Goal: Information Seeking & Learning: Learn about a topic

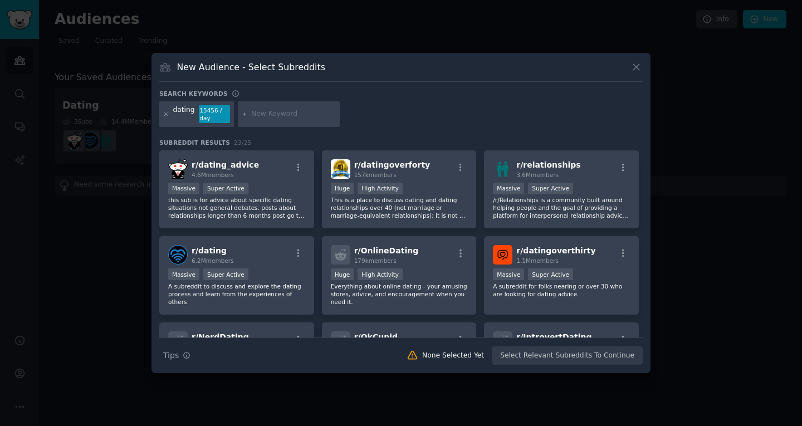
click at [167, 115] on icon at bounding box center [166, 113] width 3 height 3
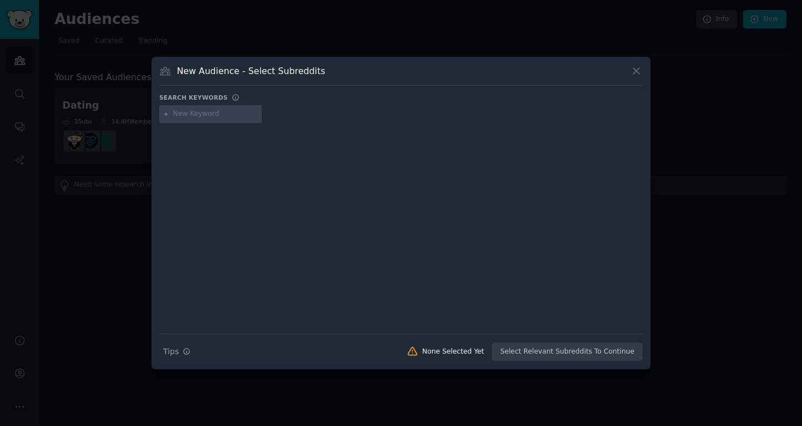
click at [190, 109] on input "text" at bounding box center [215, 114] width 85 height 10
type input "introvert"
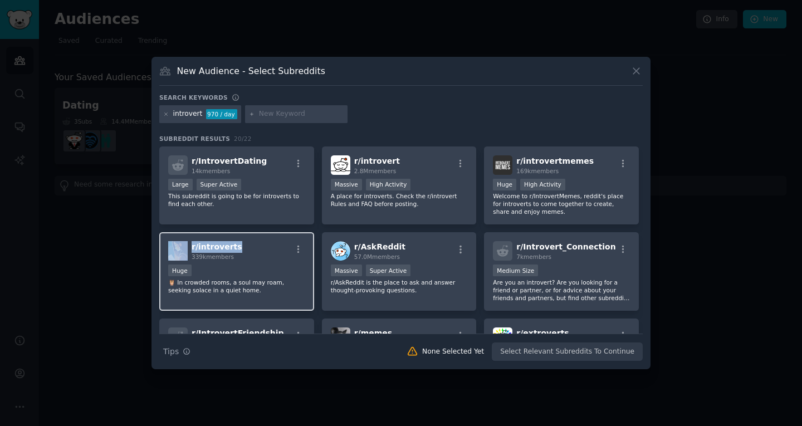
drag, startPoint x: 239, startPoint y: 248, endPoint x: 186, endPoint y: 248, distance: 52.3
click at [186, 248] on div "r/ introverts 339k members" at bounding box center [236, 250] width 137 height 19
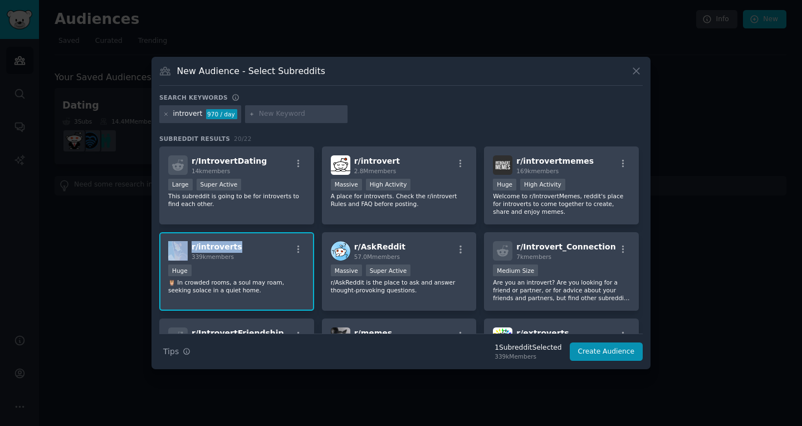
copy div "r/ introverts"
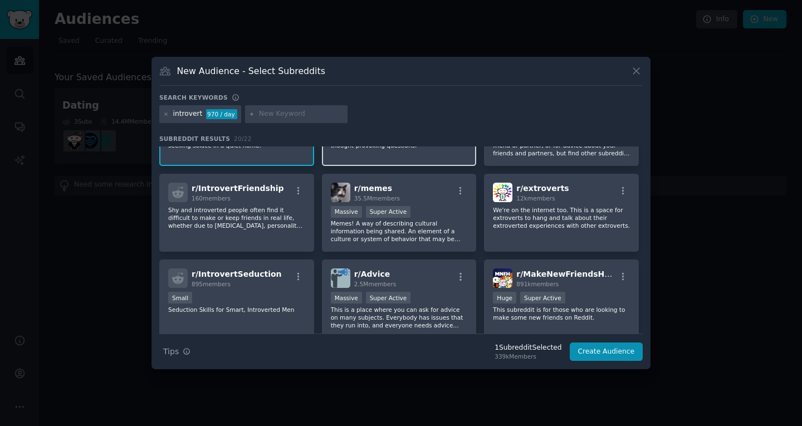
scroll to position [167, 0]
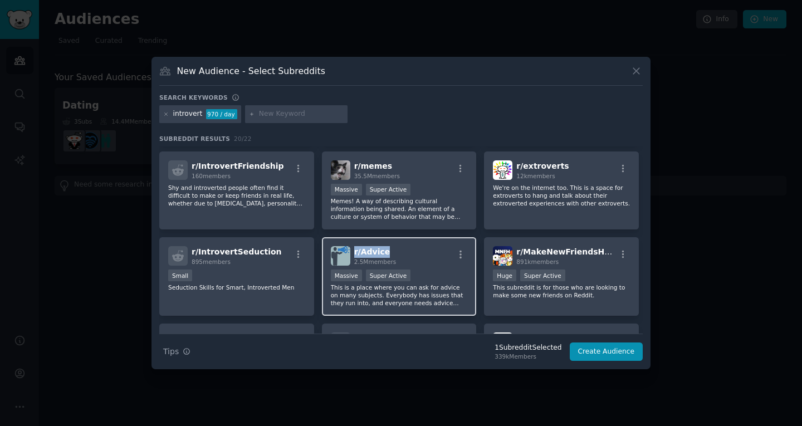
drag, startPoint x: 387, startPoint y: 246, endPoint x: 351, endPoint y: 246, distance: 35.6
click at [351, 246] on div "r/ Advice 2.5M members Massive Super Active This is a place where you can ask f…" at bounding box center [399, 276] width 155 height 78
copy span "r/ Advice"
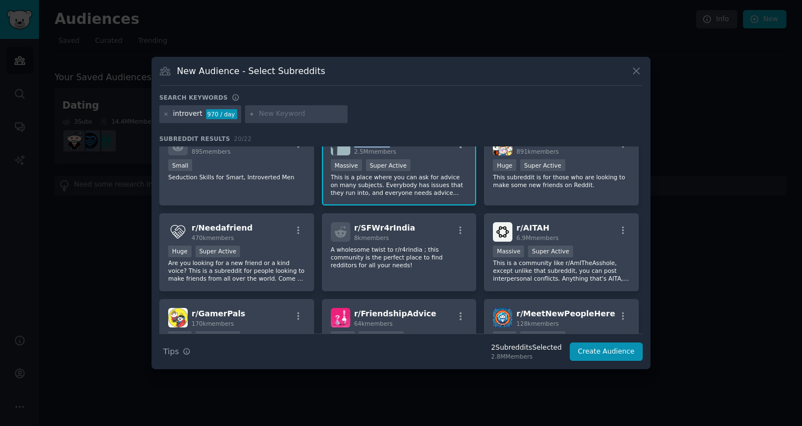
scroll to position [278, 0]
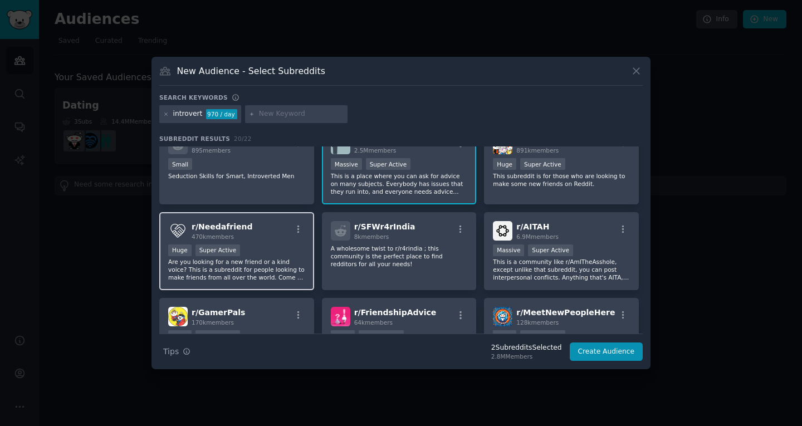
click at [252, 225] on div "r/ Needafriend 470k members" at bounding box center [236, 230] width 137 height 19
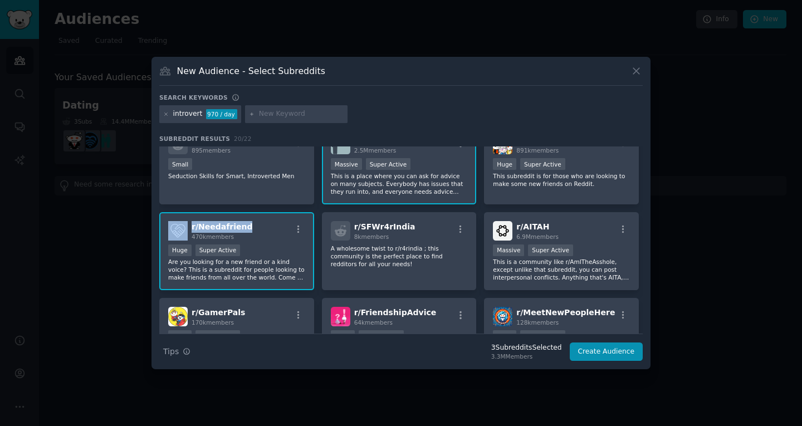
drag, startPoint x: 252, startPoint y: 225, endPoint x: 185, endPoint y: 224, distance: 66.3
click at [185, 224] on div "r/ Needafriend 470k members" at bounding box center [236, 230] width 137 height 19
copy div "r/ Needafriend"
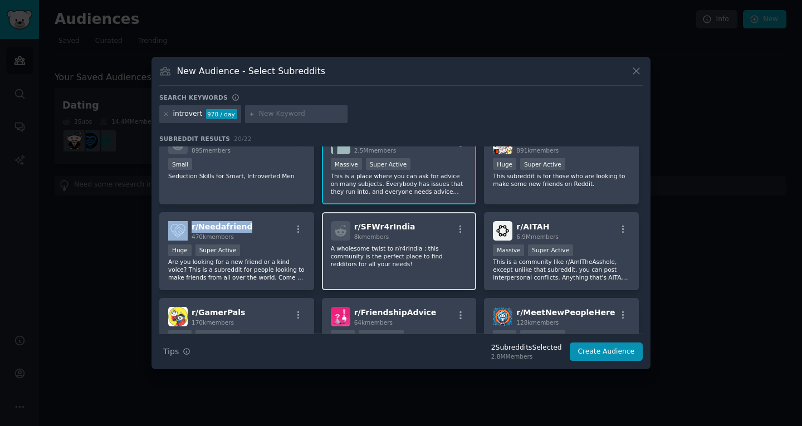
scroll to position [334, 0]
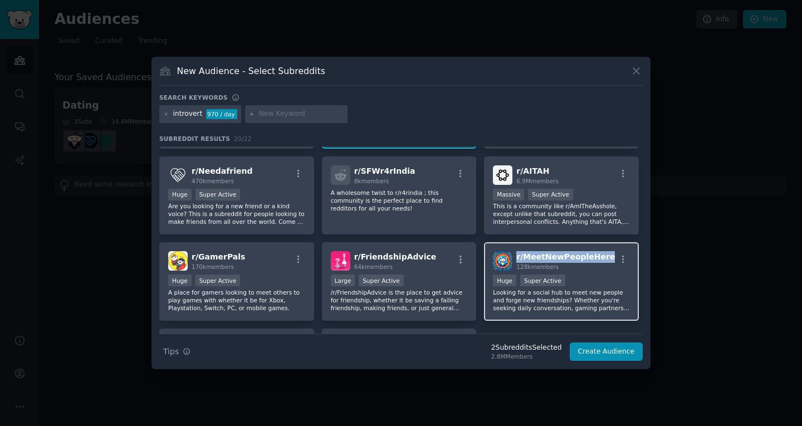
drag, startPoint x: 602, startPoint y: 255, endPoint x: 514, endPoint y: 254, distance: 88.5
click at [514, 254] on div "r/ MeetNewPeopleHere 128k members" at bounding box center [561, 260] width 137 height 19
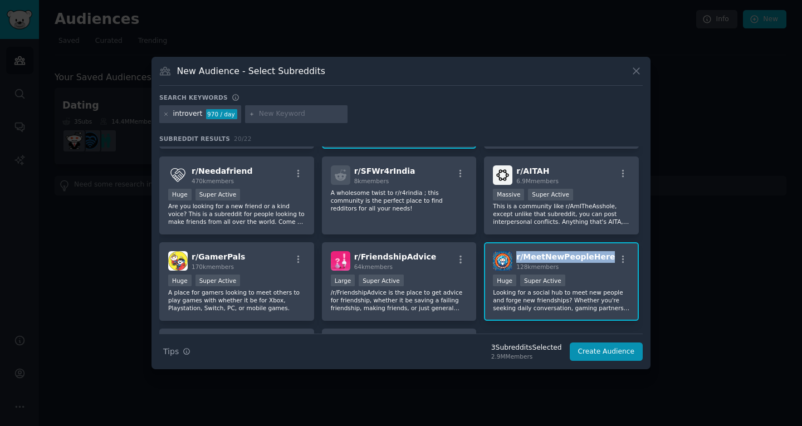
copy span "r/ MeetNewPeopleHere"
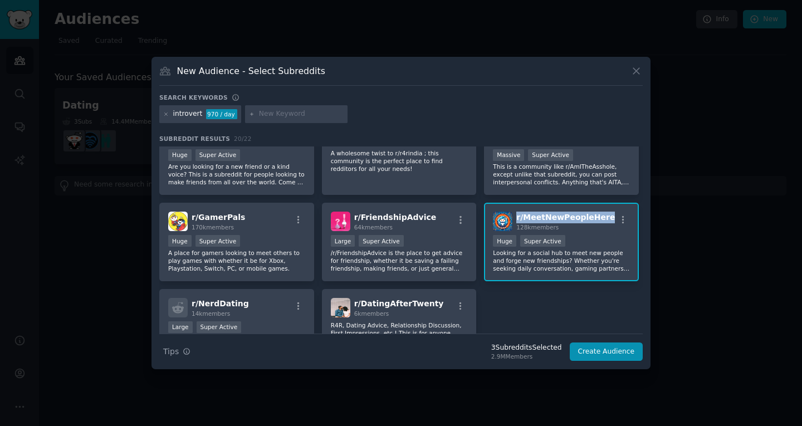
scroll to position [278, 0]
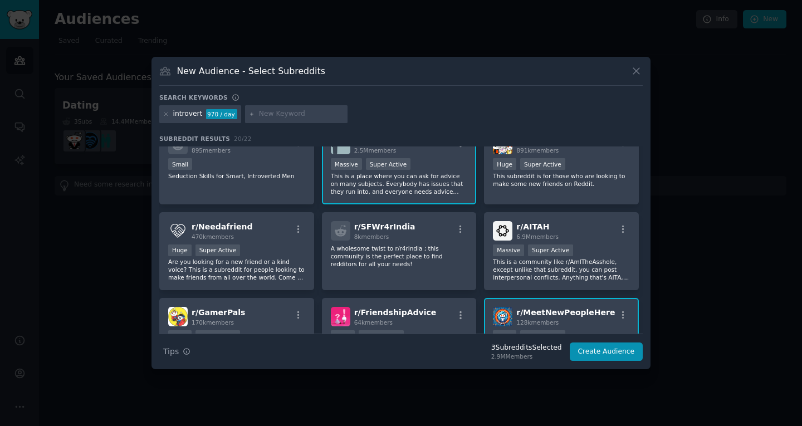
click at [169, 115] on div "introvert 970 / day" at bounding box center [200, 114] width 82 height 18
click at [270, 106] on div at bounding box center [296, 114] width 102 height 18
click at [262, 114] on input "text" at bounding box center [301, 114] width 85 height 10
type input "friend"
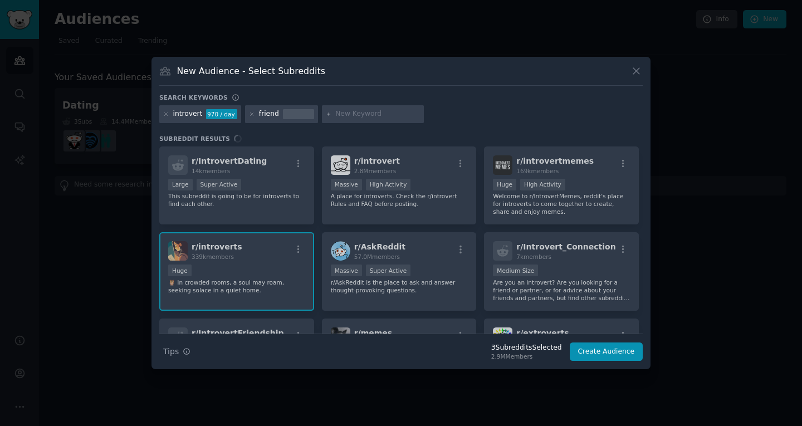
click at [283, 117] on div at bounding box center [298, 114] width 31 height 10
click at [164, 113] on icon at bounding box center [166, 114] width 6 height 6
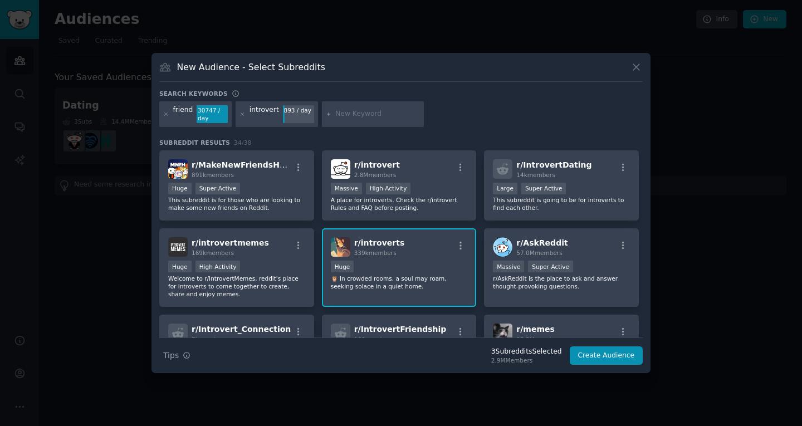
click at [163, 115] on icon at bounding box center [166, 114] width 6 height 6
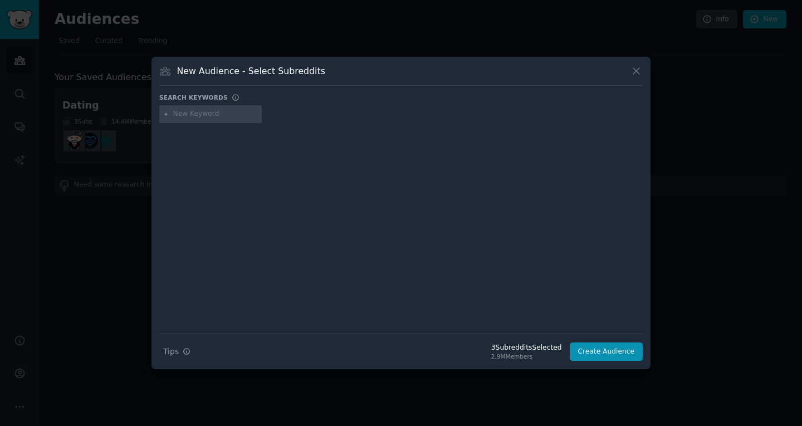
click at [164, 115] on icon at bounding box center [166, 114] width 6 height 6
click at [190, 105] on div "Search keywords" at bounding box center [400, 100] width 483 height 12
click at [192, 110] on input "text" at bounding box center [215, 114] width 85 height 10
type input "friends"
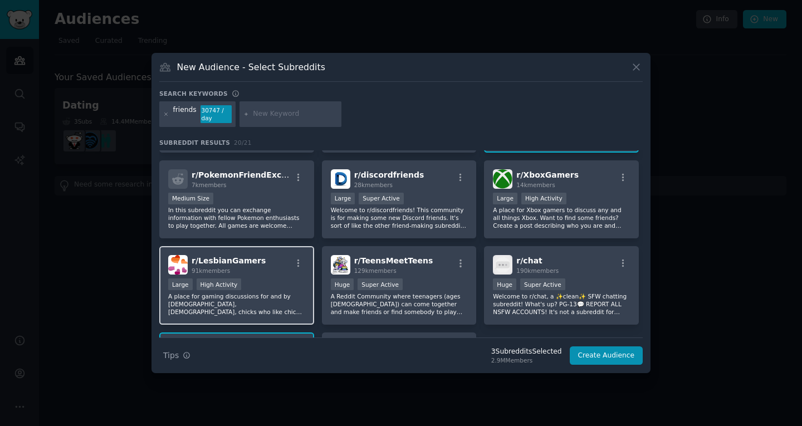
scroll to position [390, 0]
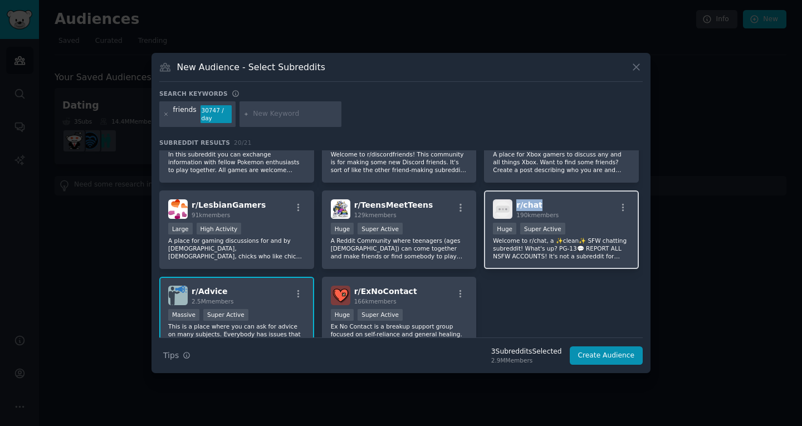
drag, startPoint x: 548, startPoint y: 203, endPoint x: 514, endPoint y: 207, distance: 33.6
click at [516, 207] on h2 "r/ chat 190k members" at bounding box center [537, 208] width 42 height 19
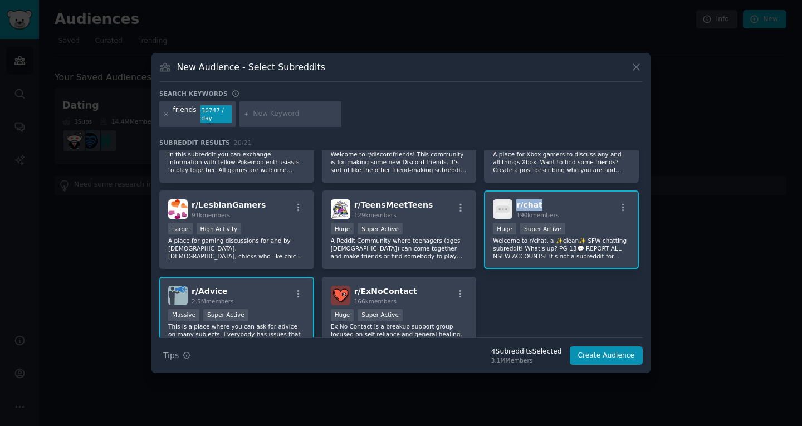
copy span "r/ chat"
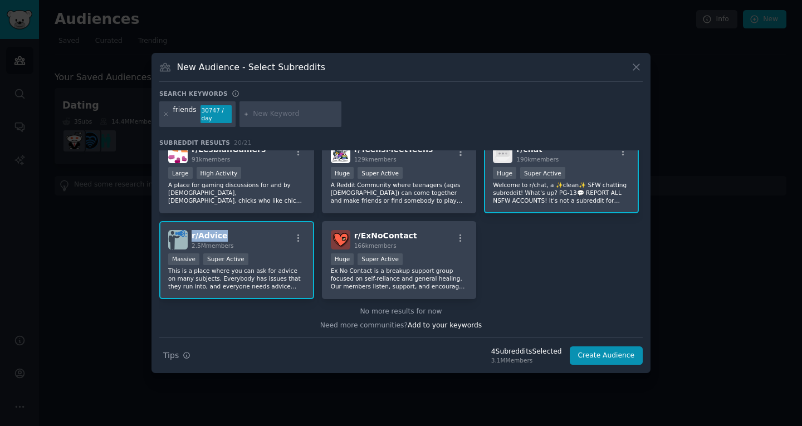
drag, startPoint x: 233, startPoint y: 234, endPoint x: 189, endPoint y: 236, distance: 44.0
click at [189, 236] on div "r/ Advice 2.5M members" at bounding box center [236, 239] width 137 height 19
copy span "r/ Advice"
click at [162, 114] on div "friends 30747 / day" at bounding box center [197, 114] width 76 height 26
click at [274, 113] on input "text" at bounding box center [295, 114] width 85 height 10
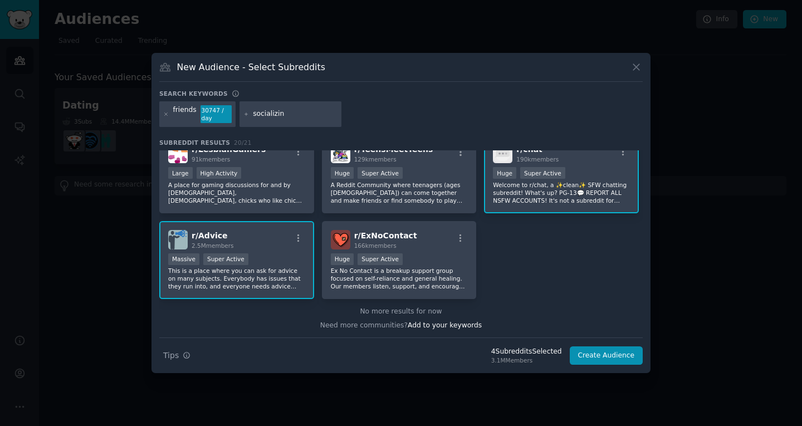
type input "socializing"
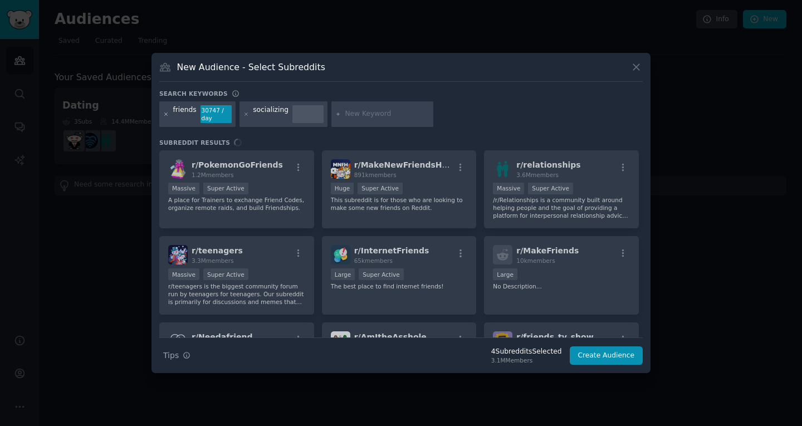
click at [165, 113] on icon at bounding box center [166, 114] width 6 height 6
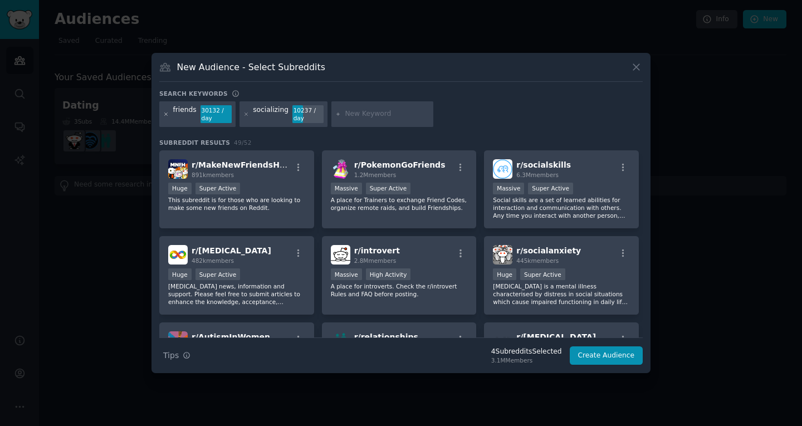
click at [165, 117] on icon at bounding box center [166, 114] width 6 height 6
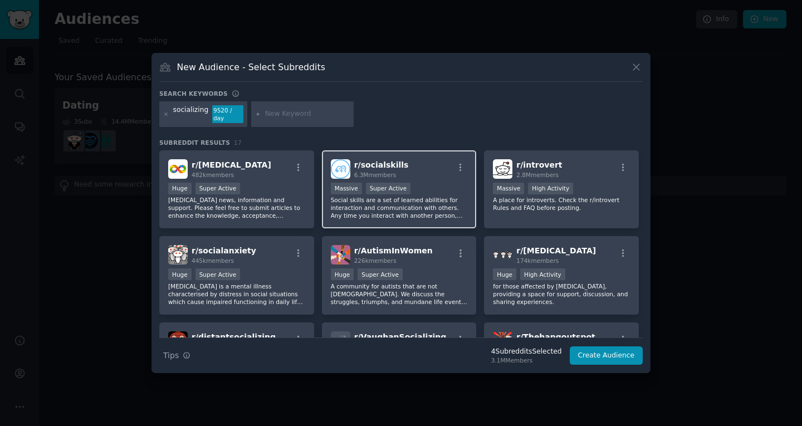
scroll to position [56, 0]
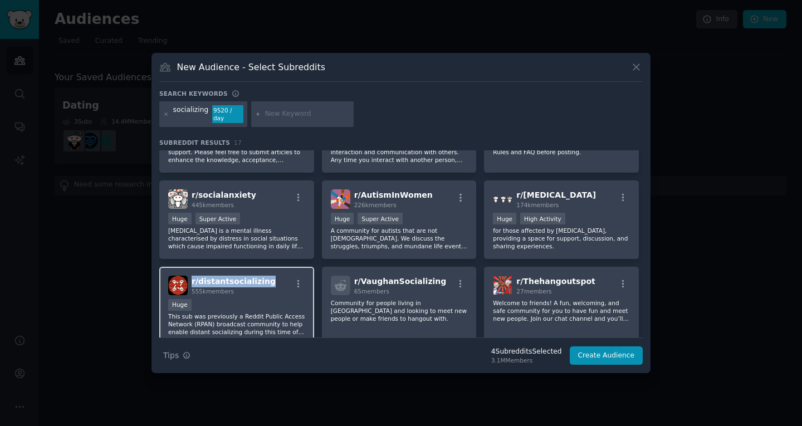
drag, startPoint x: 273, startPoint y: 277, endPoint x: 193, endPoint y: 275, distance: 80.2
click at [193, 276] on div "r/ distantsocializing 555k members" at bounding box center [236, 285] width 137 height 19
copy span "r/ distantsocializing"
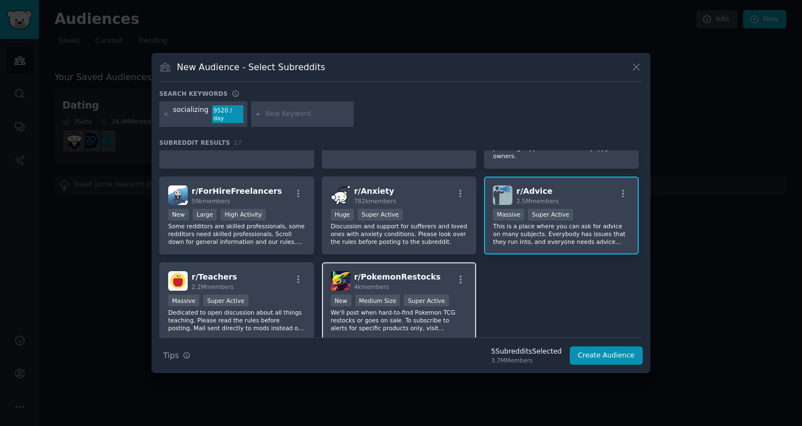
scroll to position [297, 0]
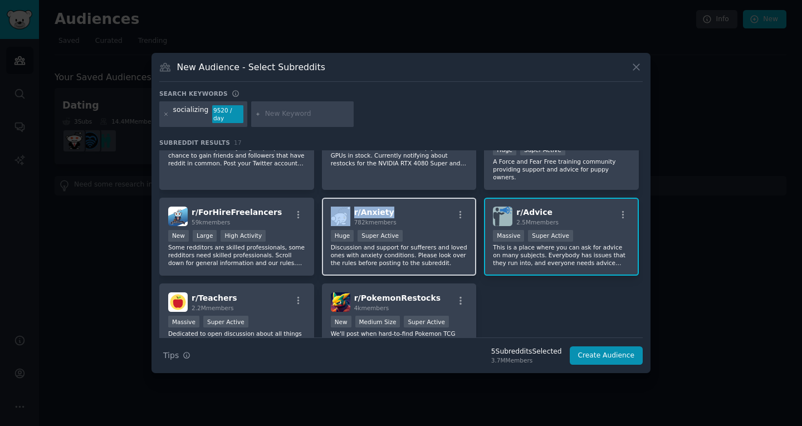
drag, startPoint x: 404, startPoint y: 202, endPoint x: 348, endPoint y: 203, distance: 55.7
click at [348, 207] on div "r/ Anxiety 782k members" at bounding box center [399, 216] width 137 height 19
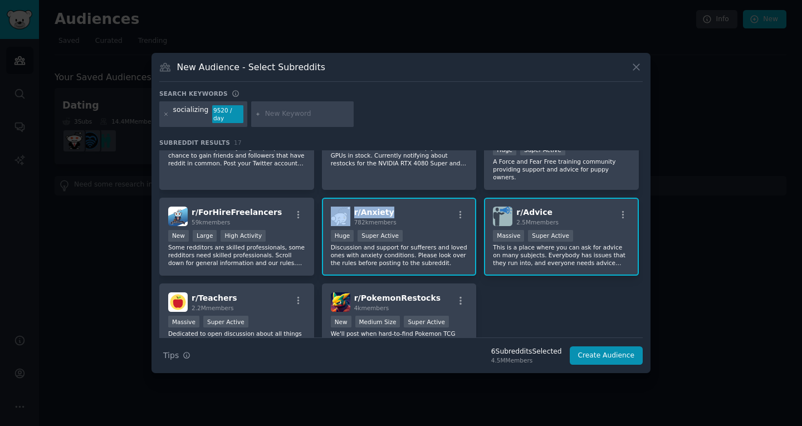
copy div "r/ Anxiety"
click at [276, 116] on input "text" at bounding box center [307, 114] width 85 height 10
drag, startPoint x: 396, startPoint y: 197, endPoint x: 361, endPoint y: 202, distance: 35.4
click at [361, 207] on div "r/ Anxiety 782k members" at bounding box center [399, 216] width 137 height 19
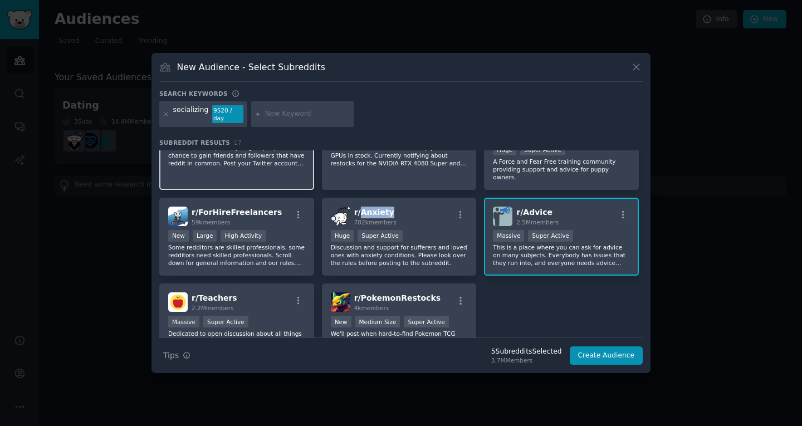
copy span "Anxiety"
click at [273, 115] on input "text" at bounding box center [307, 114] width 85 height 10
paste input "Anxiety"
type input "Anxiety"
click at [168, 112] on icon at bounding box center [166, 114] width 6 height 6
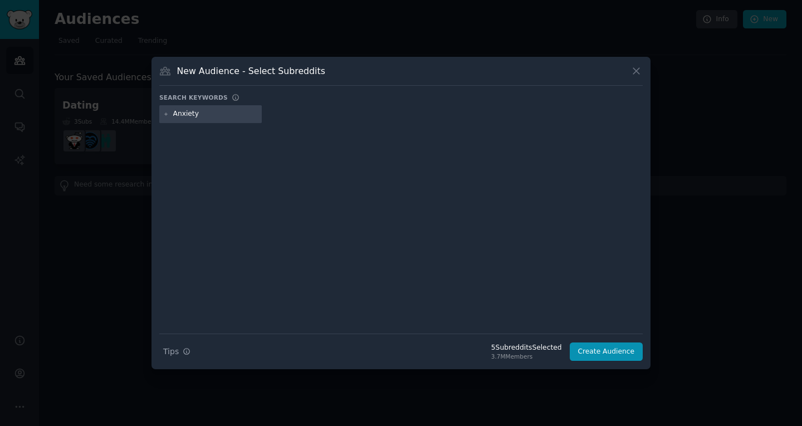
click at [228, 119] on input "Anxiety" at bounding box center [215, 114] width 85 height 10
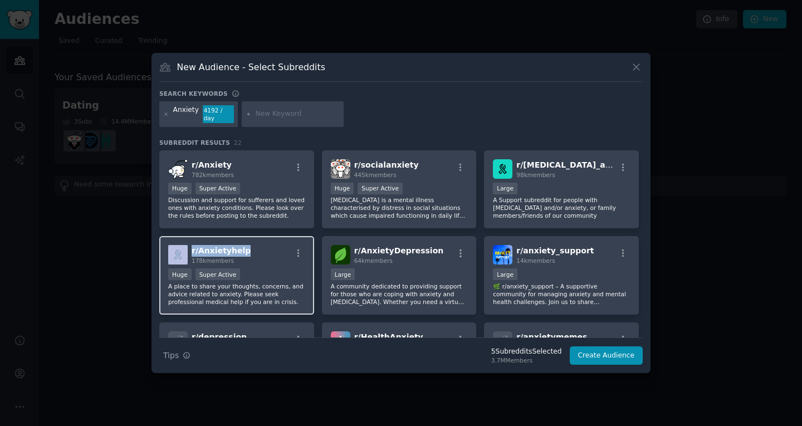
drag, startPoint x: 243, startPoint y: 248, endPoint x: 181, endPoint y: 248, distance: 61.8
click at [181, 248] on div "r/ Anxietyhelp 178k members" at bounding box center [236, 254] width 137 height 19
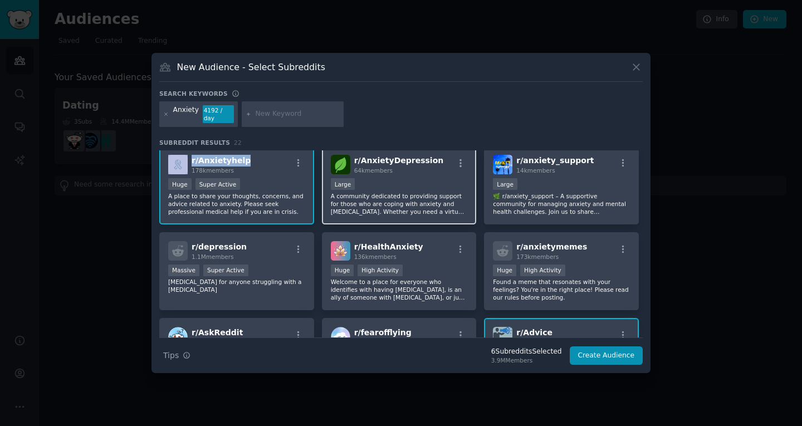
scroll to position [111, 0]
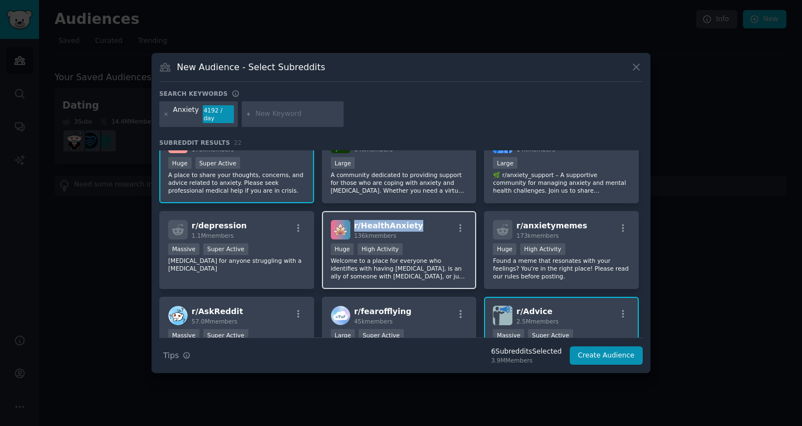
drag, startPoint x: 419, startPoint y: 217, endPoint x: 354, endPoint y: 219, distance: 64.6
click at [354, 220] on div "r/ HealthAnxiety 136k members" at bounding box center [399, 229] width 137 height 19
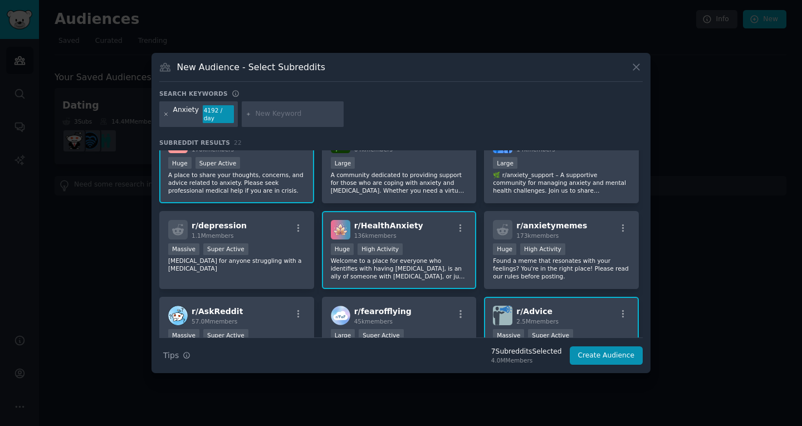
click at [166, 112] on icon at bounding box center [166, 114] width 6 height 6
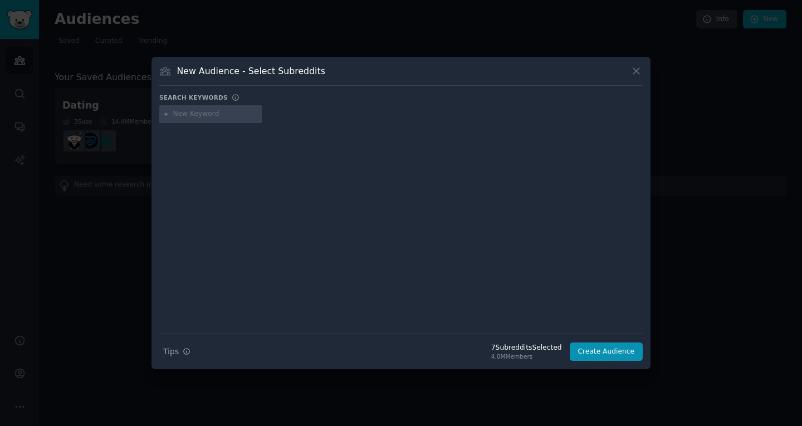
click at [183, 114] on input "text" at bounding box center [215, 114] width 85 height 10
type input "seduction"
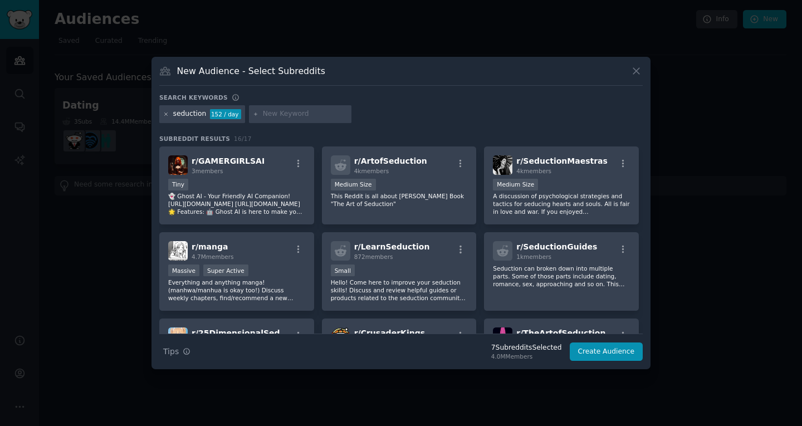
click at [168, 111] on icon at bounding box center [166, 114] width 6 height 6
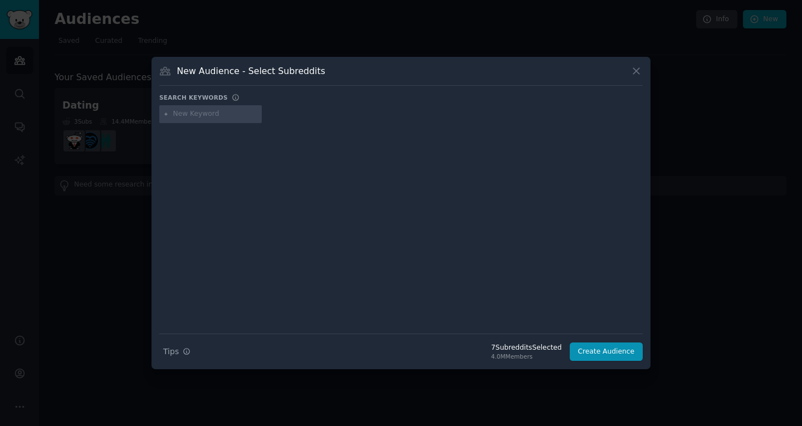
click at [184, 107] on div at bounding box center [210, 114] width 102 height 18
click at [195, 114] on input "text" at bounding box center [215, 114] width 85 height 10
type input "career"
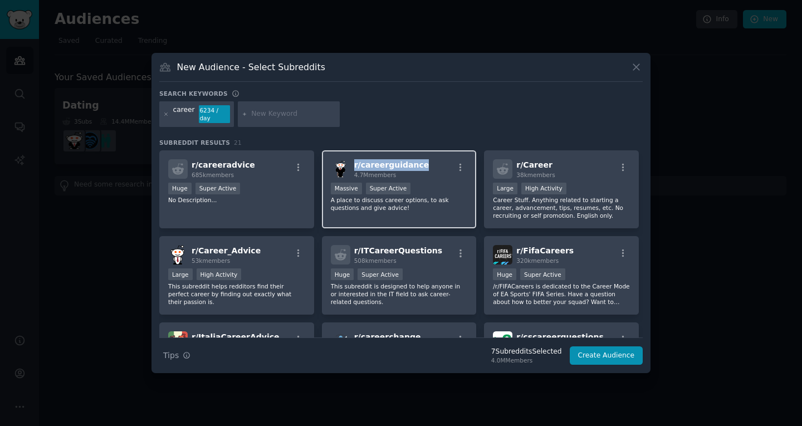
drag, startPoint x: 424, startPoint y: 161, endPoint x: 354, endPoint y: 162, distance: 69.6
click at [354, 162] on div "r/ careerguidance 4.7M members" at bounding box center [399, 168] width 137 height 19
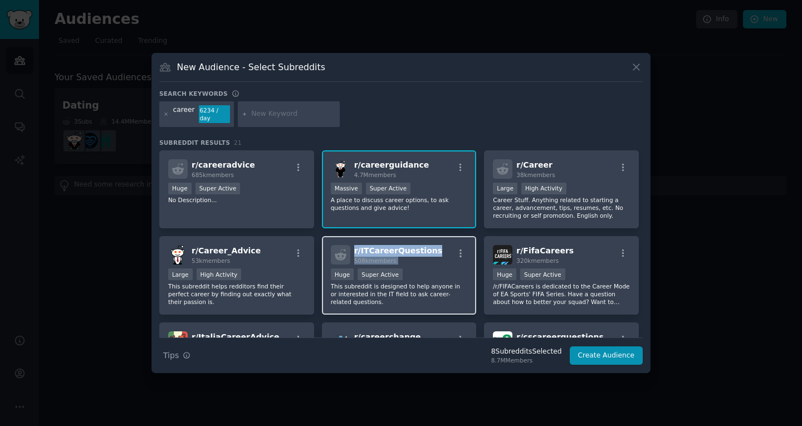
drag, startPoint x: 439, startPoint y: 250, endPoint x: 351, endPoint y: 249, distance: 87.4
click at [351, 249] on div "r/ ITCareerQuestions 508k members" at bounding box center [399, 254] width 137 height 19
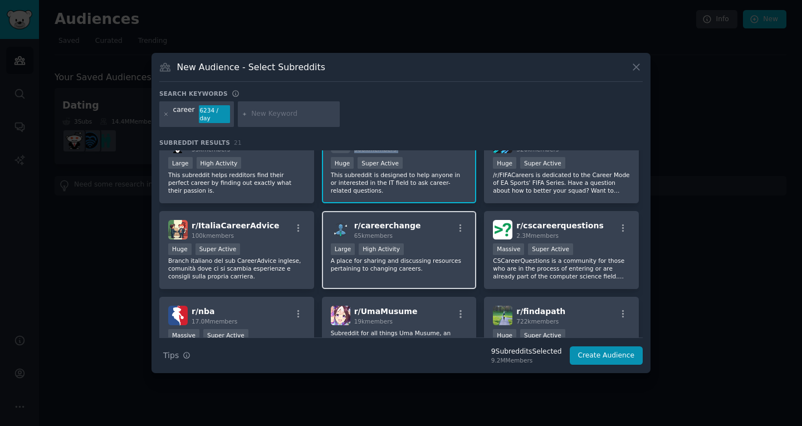
scroll to position [167, 0]
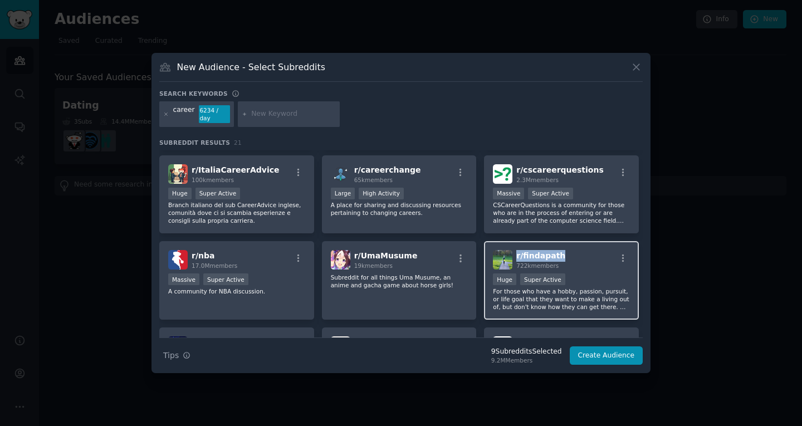
drag, startPoint x: 565, startPoint y: 251, endPoint x: 514, endPoint y: 250, distance: 51.2
click at [514, 250] on div "r/ findapath 722k members" at bounding box center [561, 259] width 137 height 19
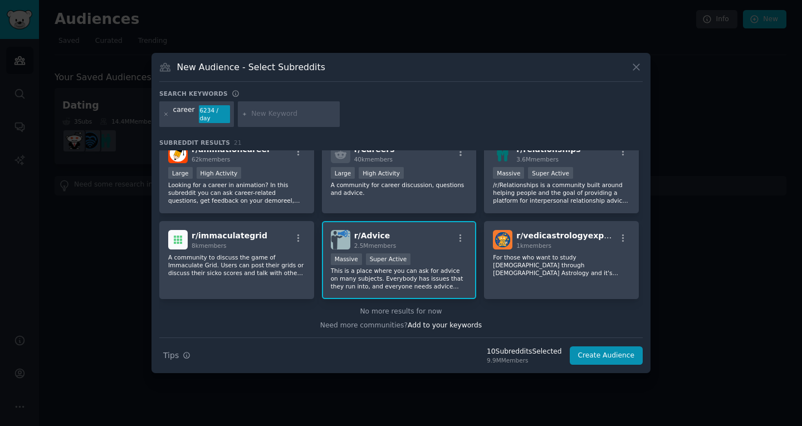
scroll to position [446, 0]
click at [167, 115] on icon at bounding box center [166, 113] width 3 height 3
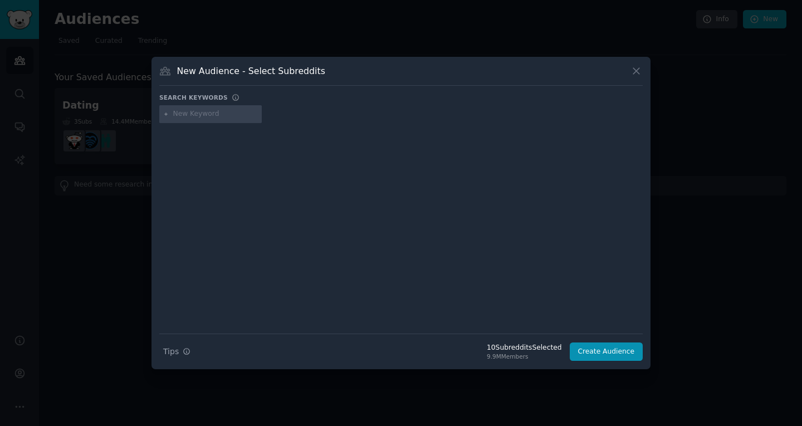
click at [182, 121] on div at bounding box center [210, 114] width 102 height 18
click at [186, 111] on input "text" at bounding box center [215, 114] width 85 height 10
type input "advice"
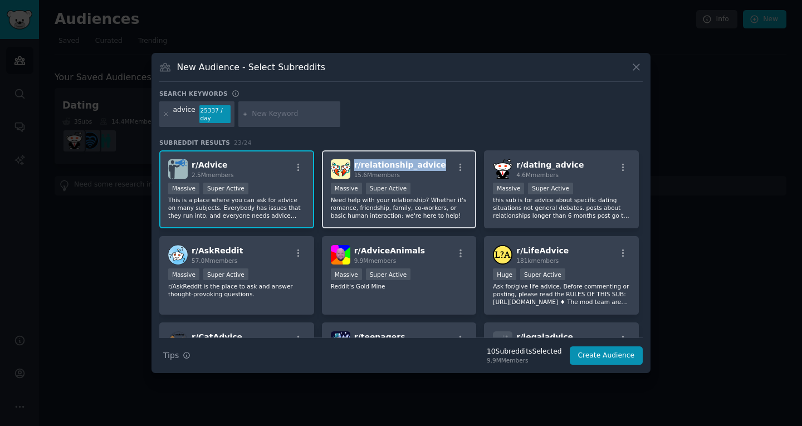
drag, startPoint x: 434, startPoint y: 168, endPoint x: 352, endPoint y: 163, distance: 82.5
click at [352, 163] on div "r/ relationship_advice 15.6M members" at bounding box center [399, 168] width 137 height 19
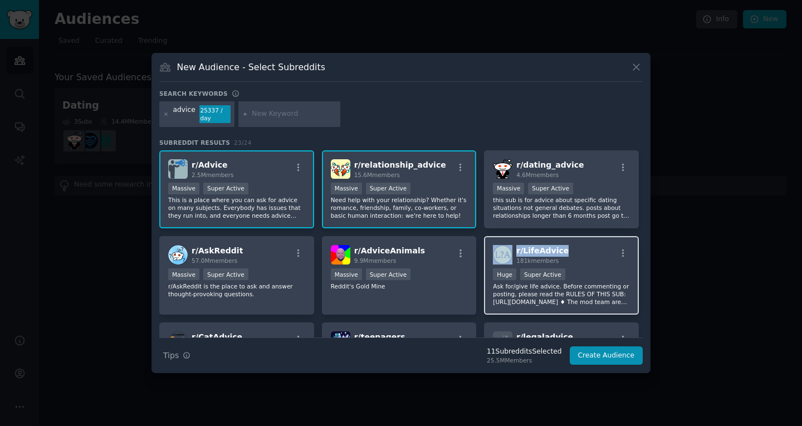
drag, startPoint x: 561, startPoint y: 248, endPoint x: 509, endPoint y: 246, distance: 51.8
click at [509, 246] on div "r/ LifeAdvice 181k members" at bounding box center [561, 254] width 137 height 19
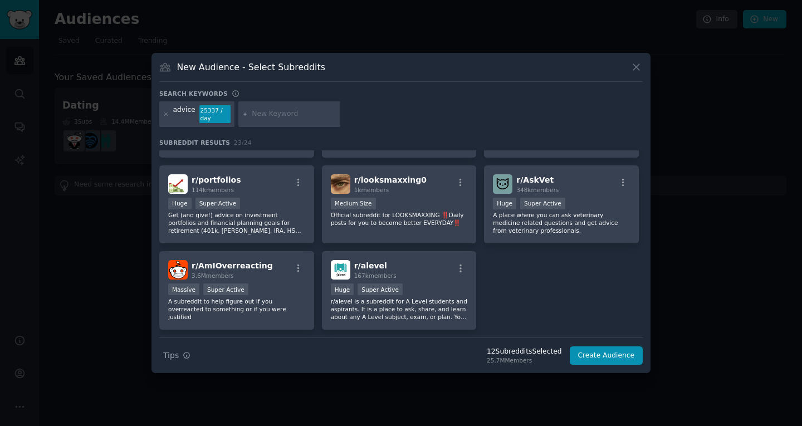
scroll to position [532, 0]
